Goal: Task Accomplishment & Management: Manage account settings

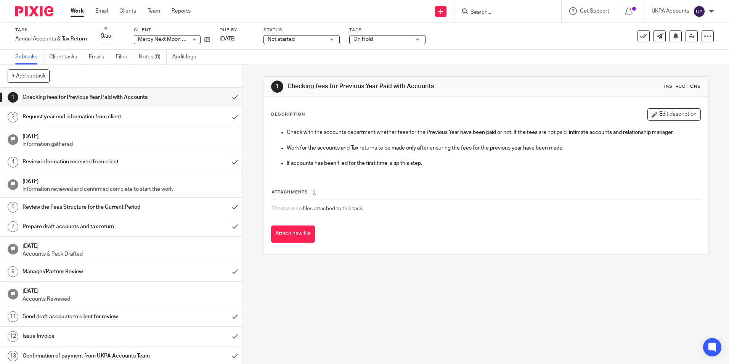
click at [79, 12] on link "Work" at bounding box center [77, 11] width 13 height 8
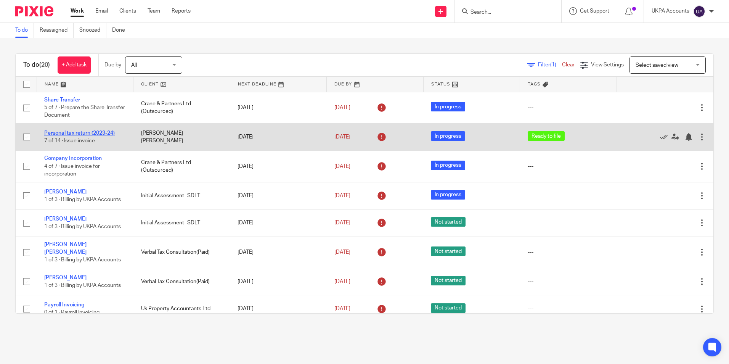
click at [100, 133] on link "Personal tax return (2023-24)" at bounding box center [79, 132] width 71 height 5
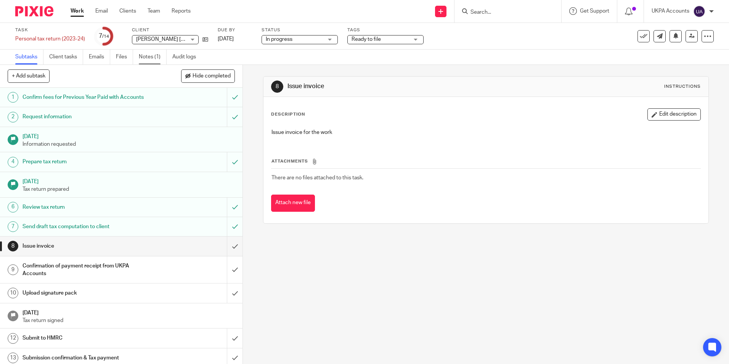
click at [151, 58] on link "Notes (1)" at bounding box center [153, 57] width 28 height 15
